Goal: Register for event/course

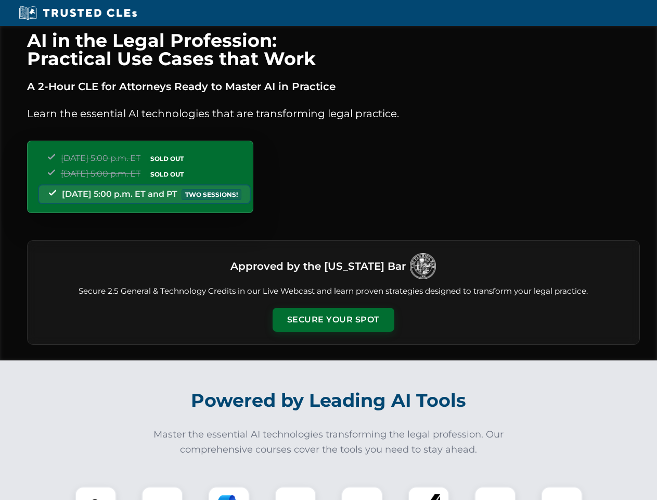
click at [333, 320] on button "Secure Your Spot" at bounding box center [334, 320] width 122 height 24
click at [96, 493] on img at bounding box center [96, 507] width 30 height 30
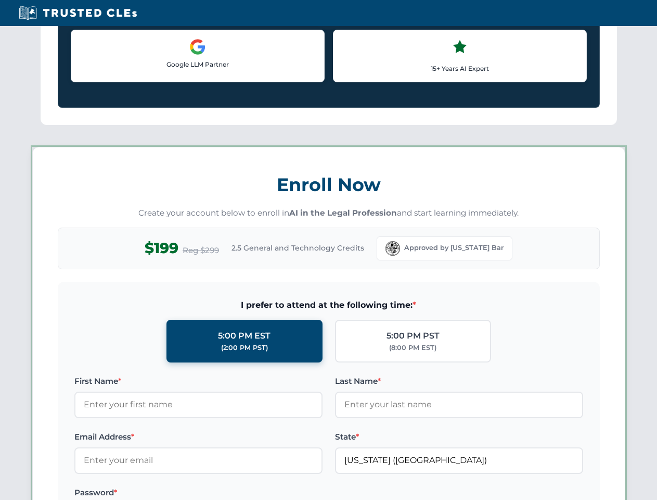
click at [296, 493] on label "Password *" at bounding box center [198, 492] width 248 height 12
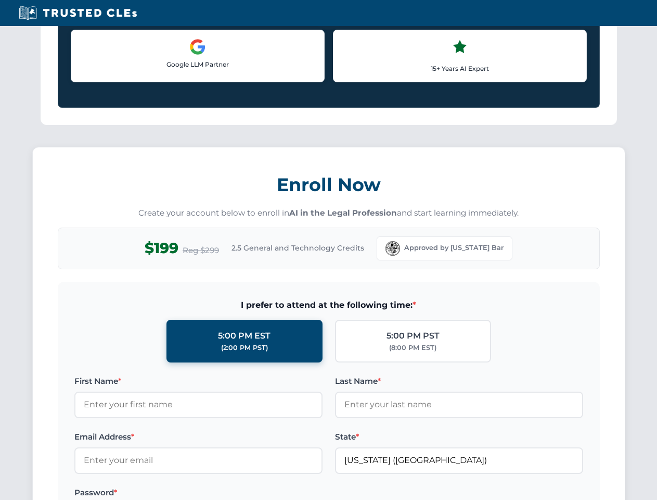
scroll to position [1022, 0]
